Goal: Find specific page/section: Find specific page/section

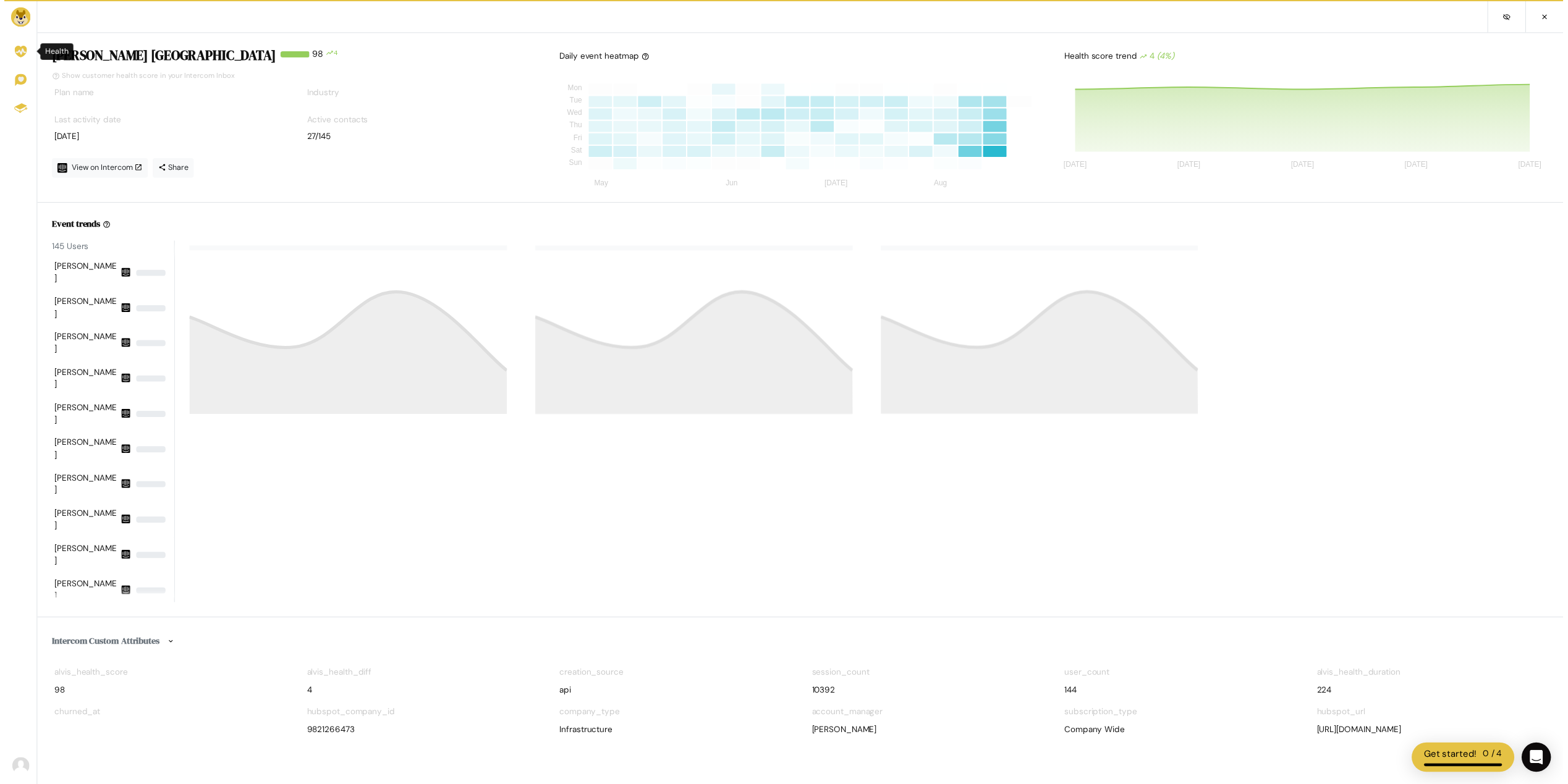
scroll to position [111, 482]
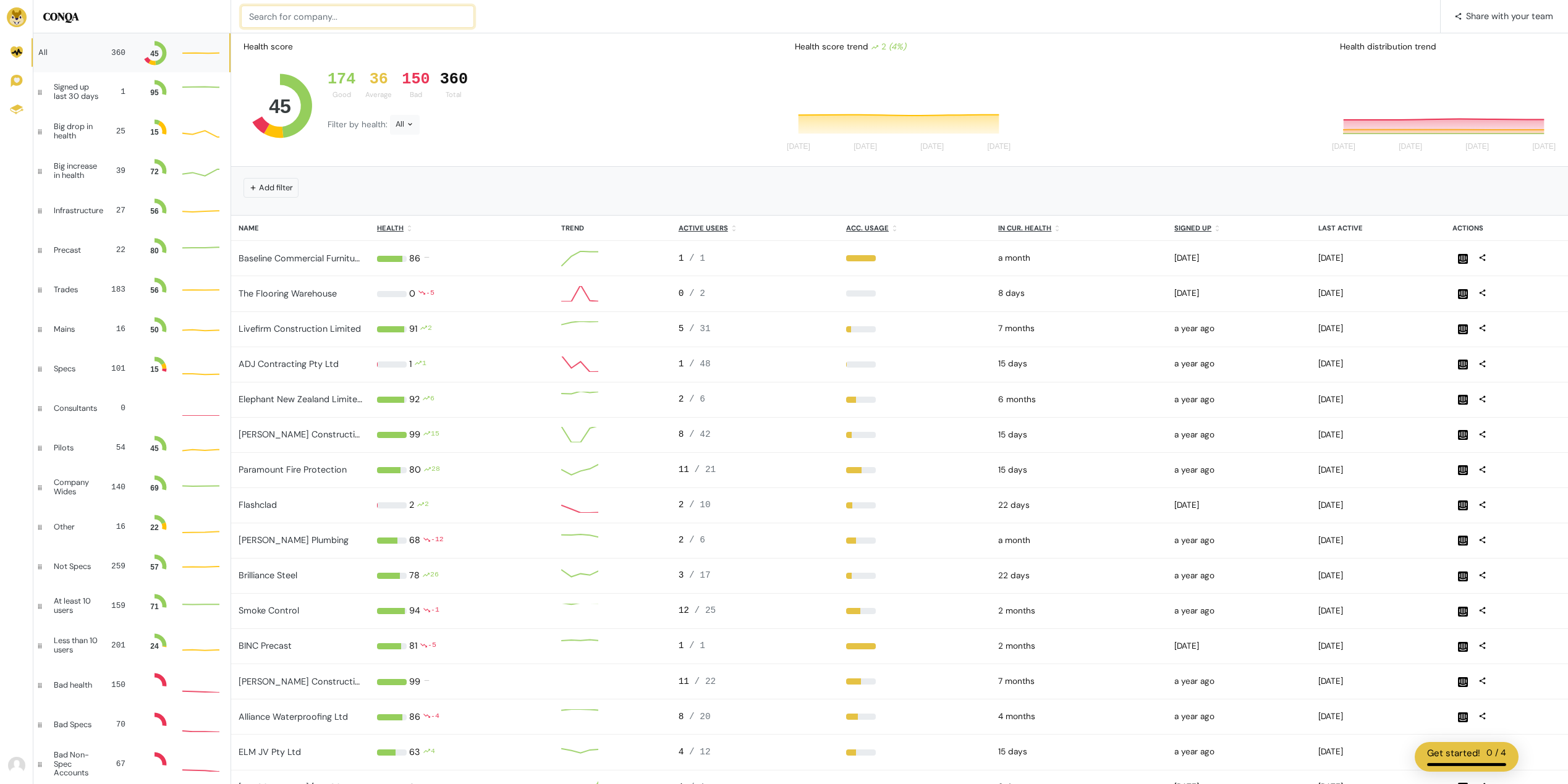
click at [335, 17] on input at bounding box center [357, 16] width 233 height 22
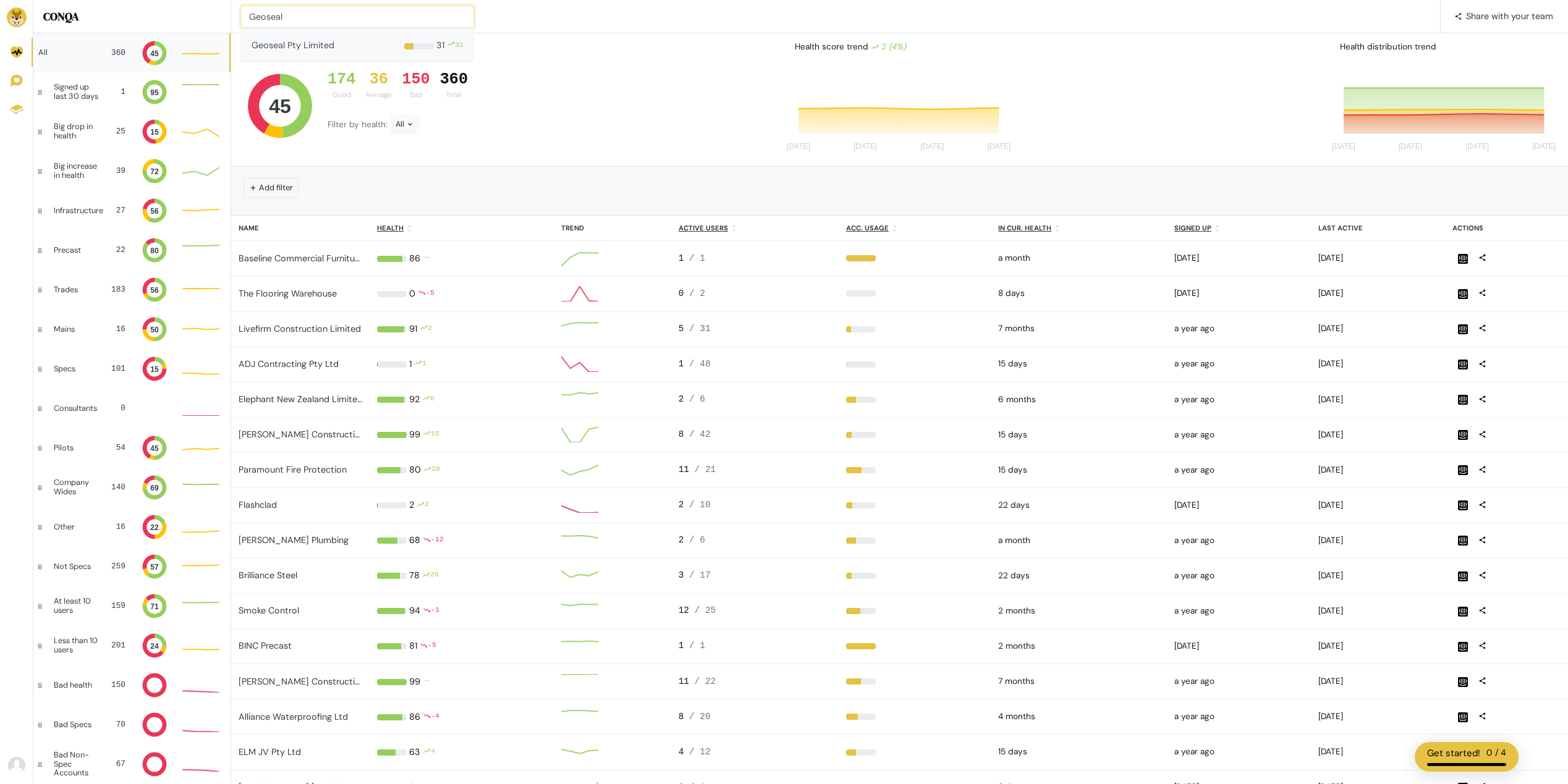
type input "Geoseal"
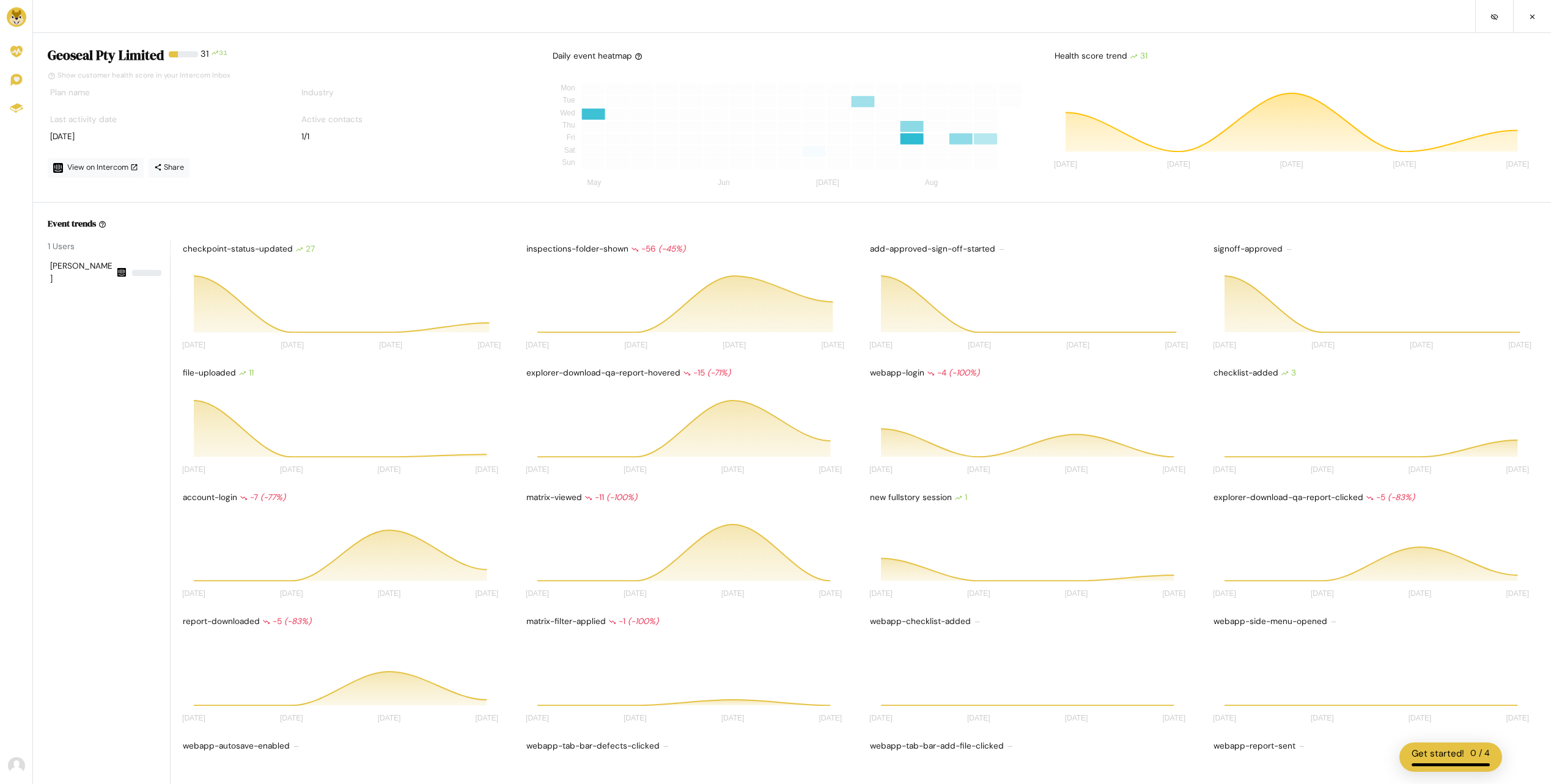
click at [126, 23] on nav at bounding box center [791, 16] width 1517 height 33
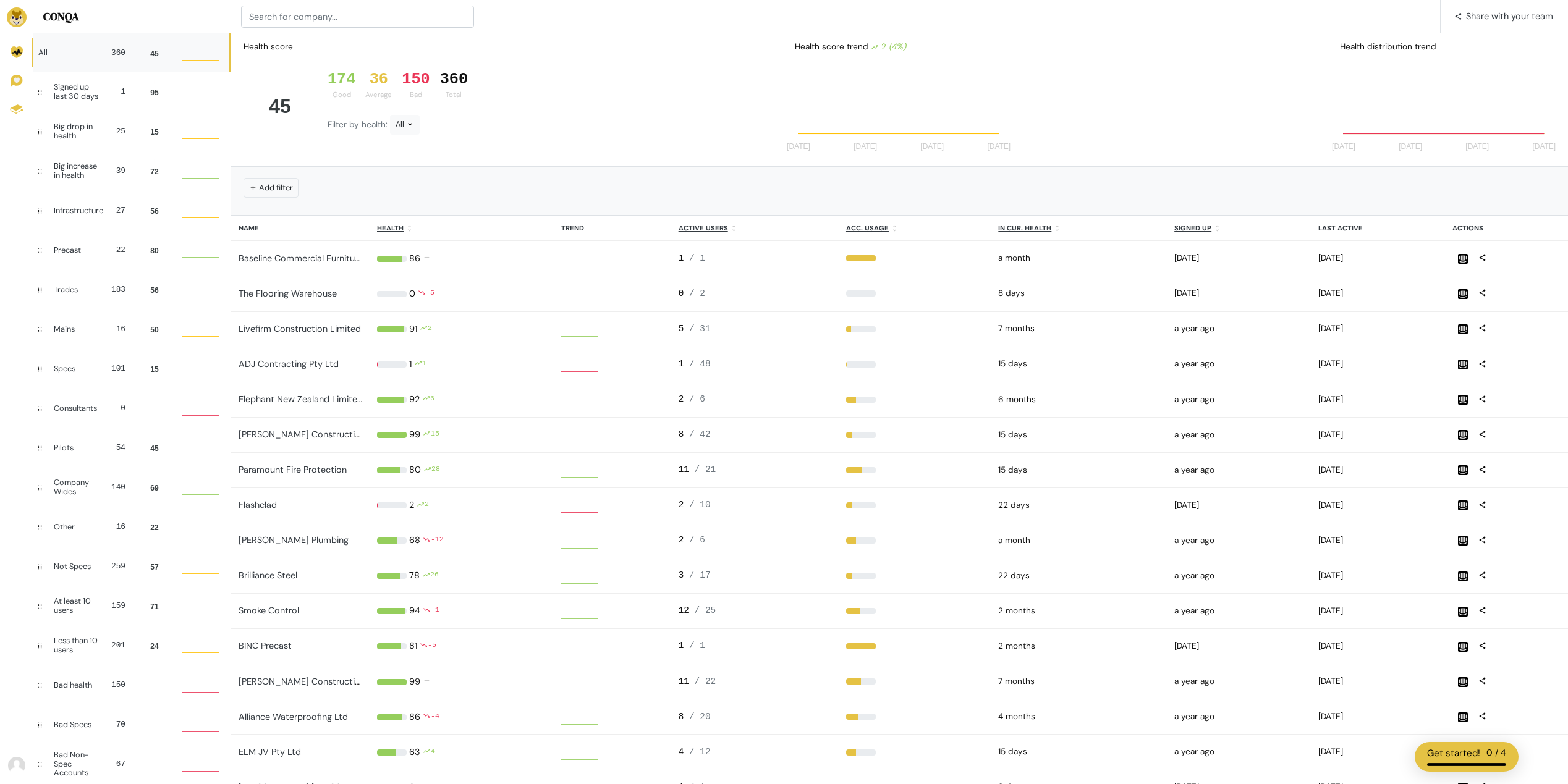
scroll to position [25, 28]
click at [300, 17] on input at bounding box center [357, 16] width 233 height 22
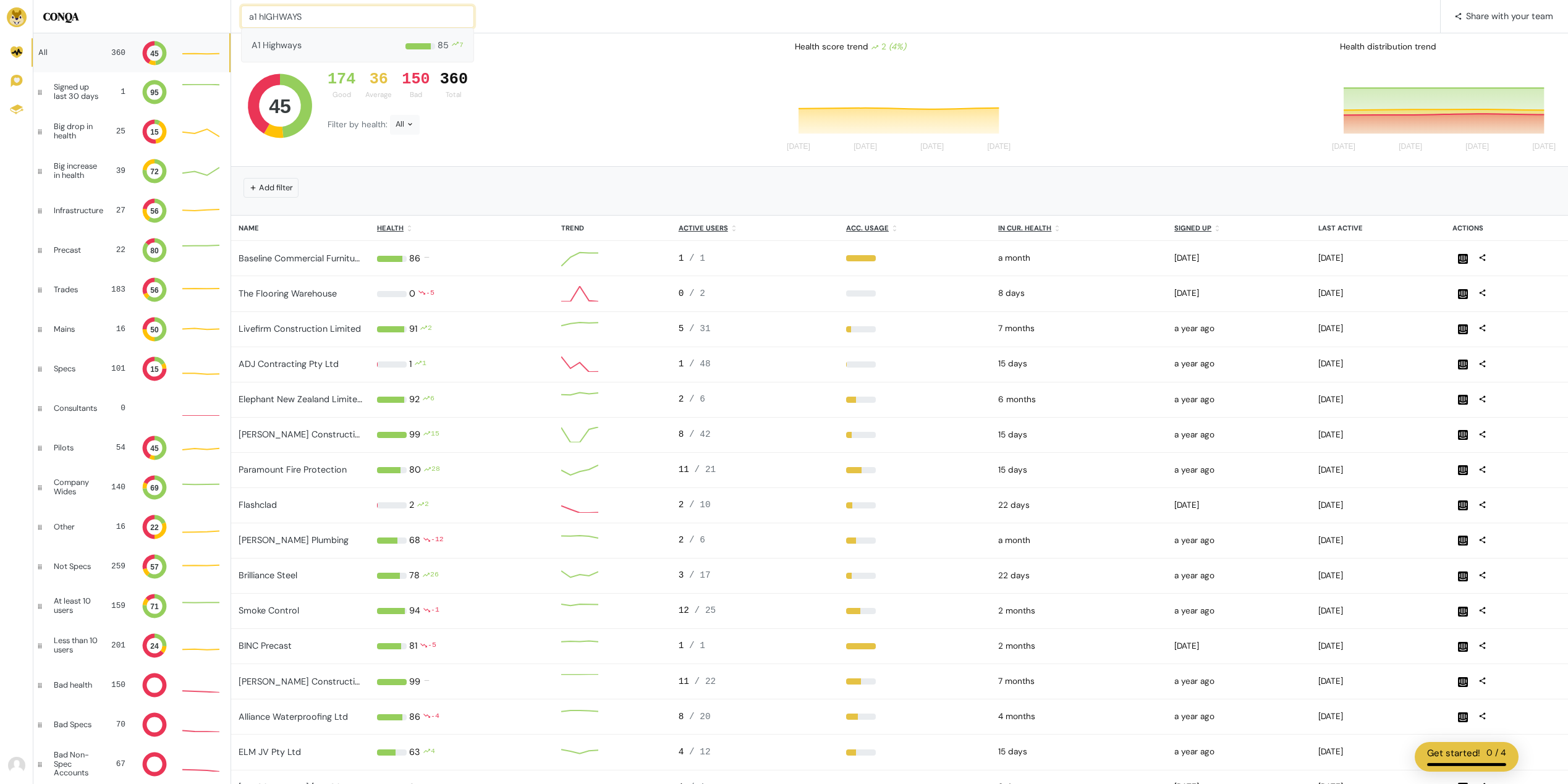
type input "a1 hIGHWAYS"
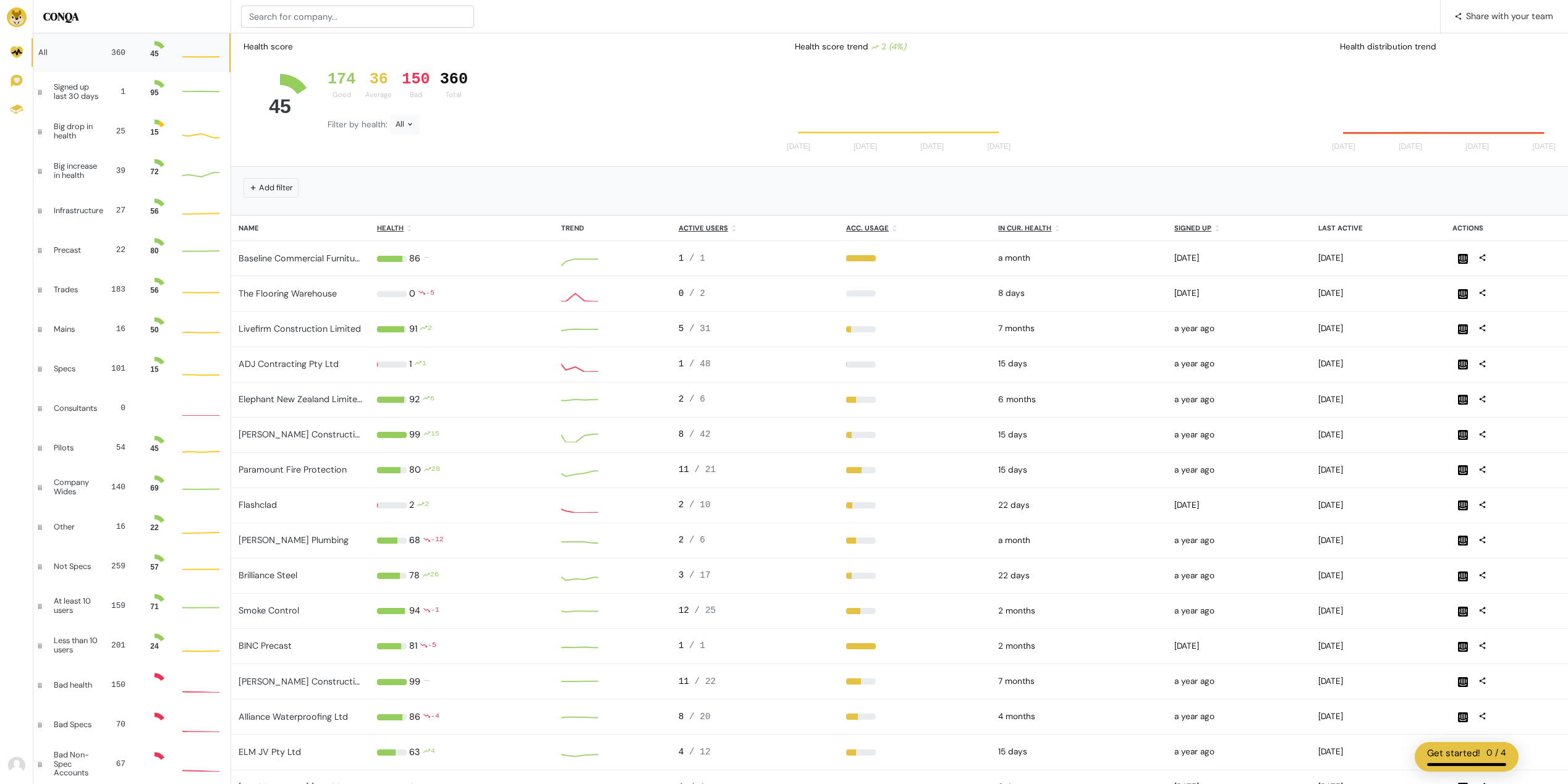
scroll to position [25, 28]
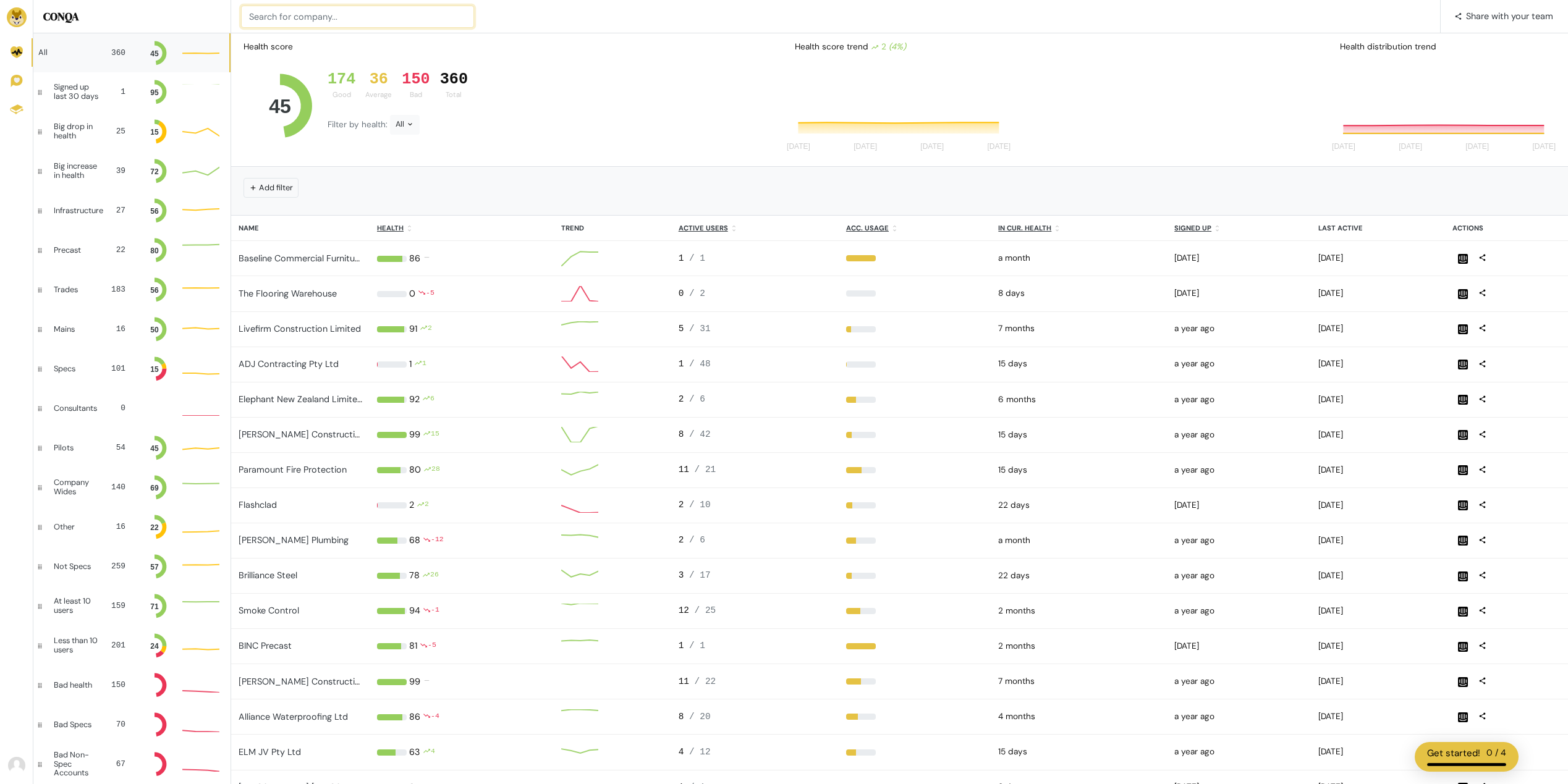
click at [311, 11] on input at bounding box center [357, 16] width 233 height 22
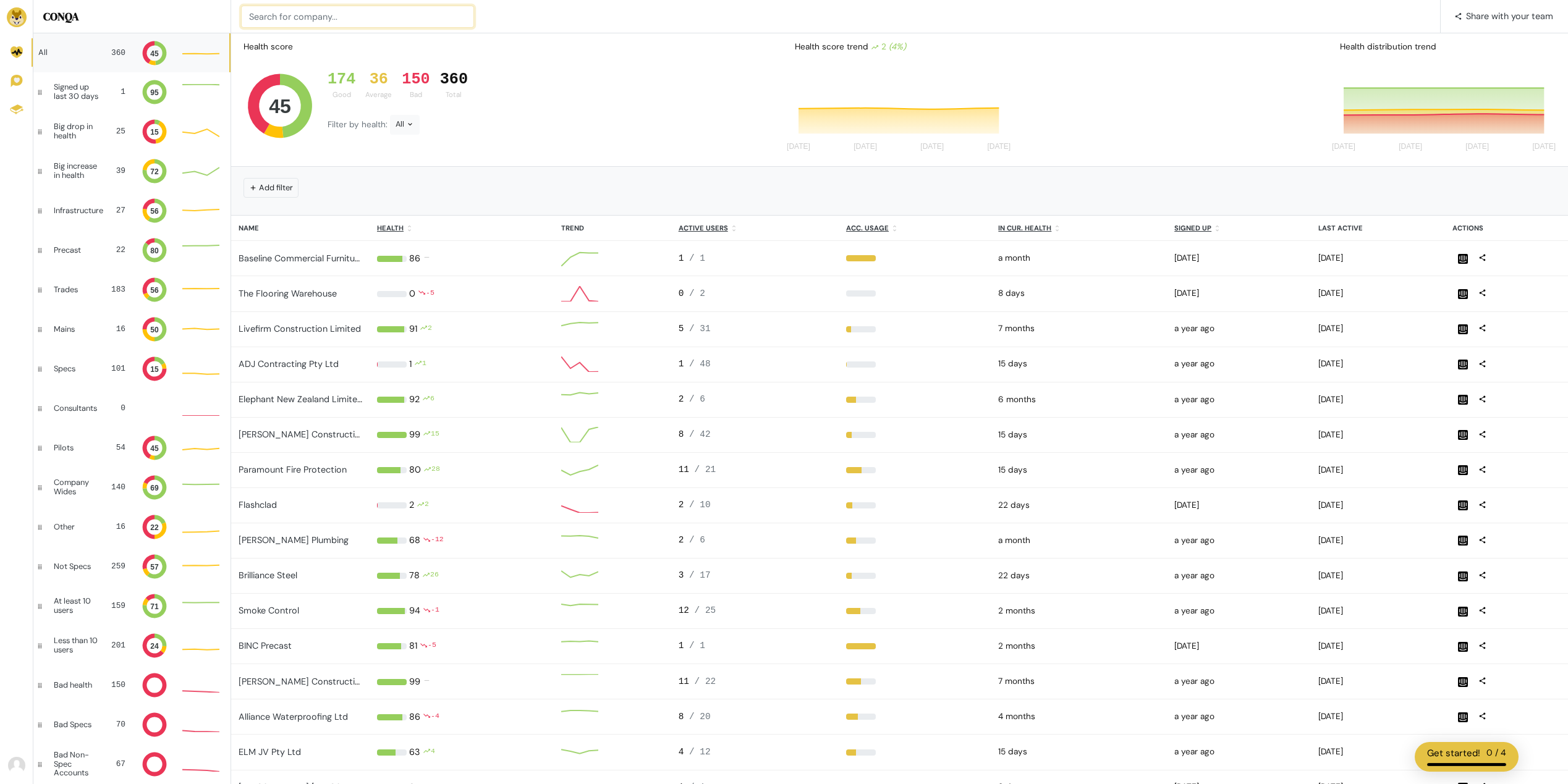
paste input "Abergeldie"
type input "Abergeldie"
